Goal: Task Accomplishment & Management: Use online tool/utility

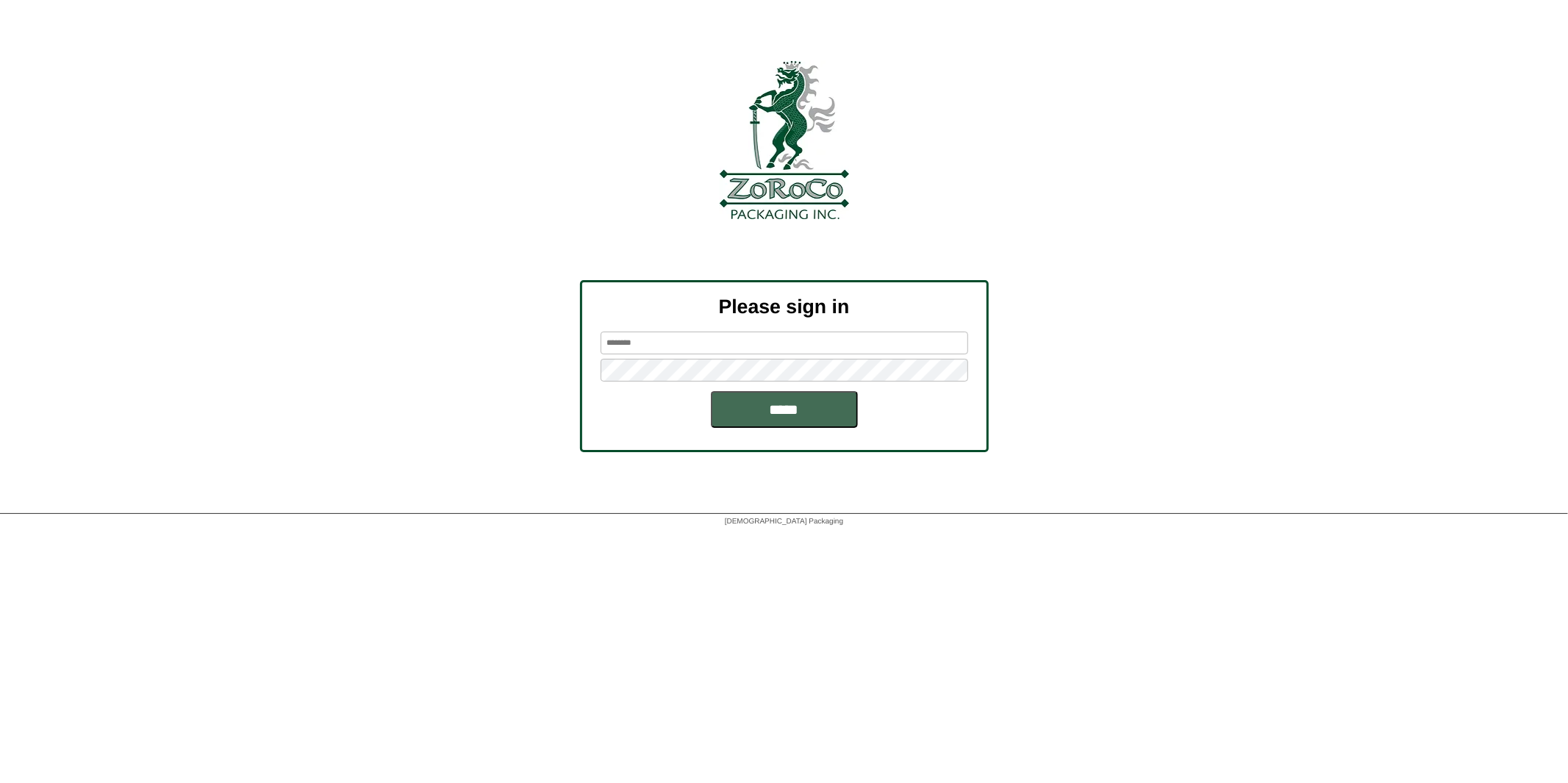
type input "****"
click at [787, 409] on input "*****" at bounding box center [784, 409] width 147 height 37
